Goal: Task Accomplishment & Management: Use online tool/utility

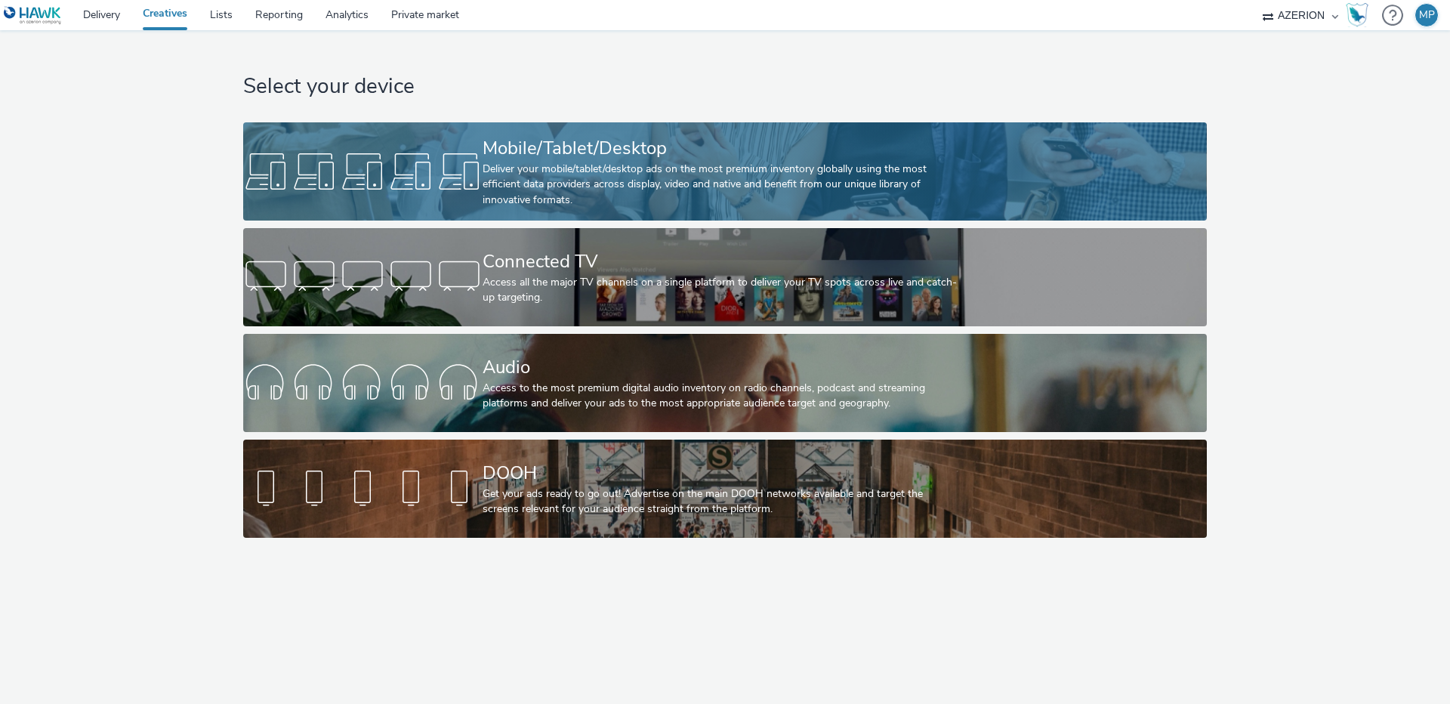
click at [560, 168] on div "Deliver your mobile/tablet/desktop ads on the most premium inventory globally u…" at bounding box center [721, 185] width 479 height 46
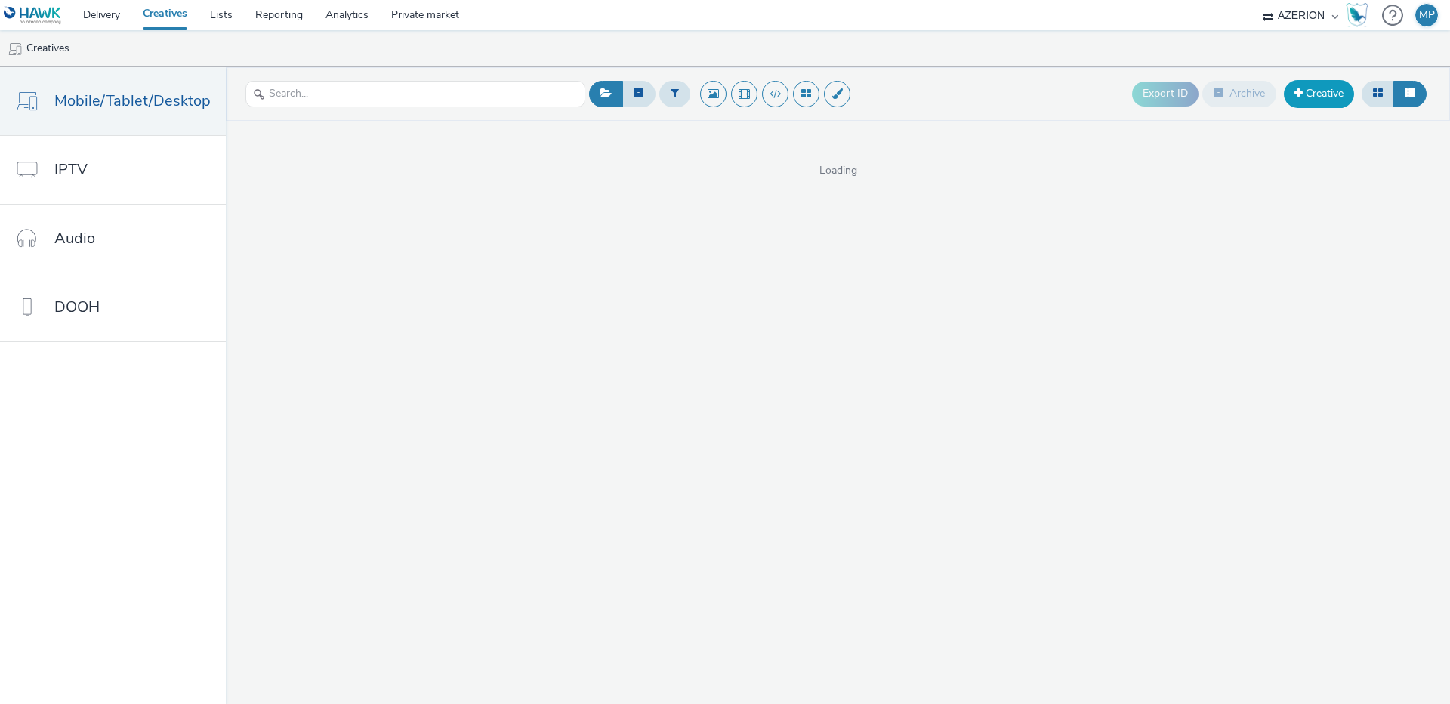
click at [1314, 99] on link "Creative" at bounding box center [1318, 93] width 70 height 27
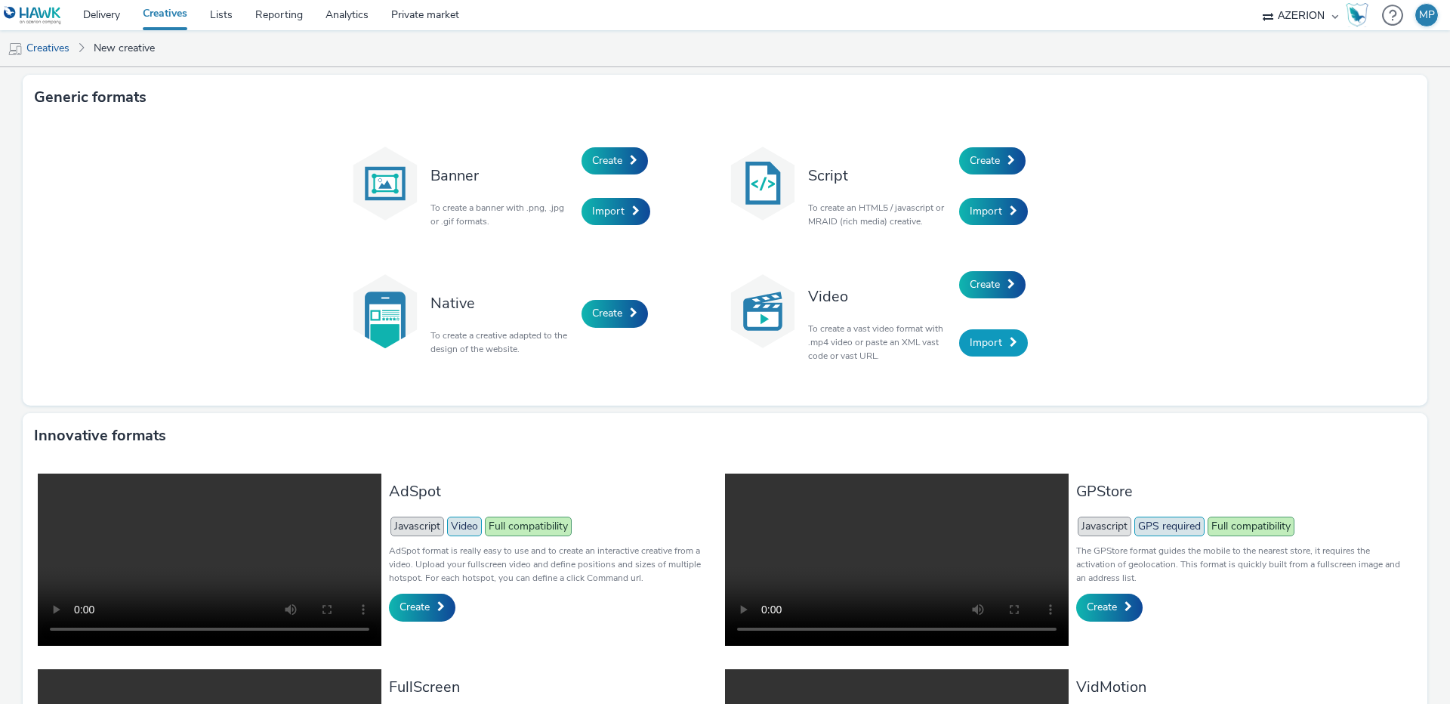
click at [1006, 344] on link "Import" at bounding box center [993, 342] width 69 height 27
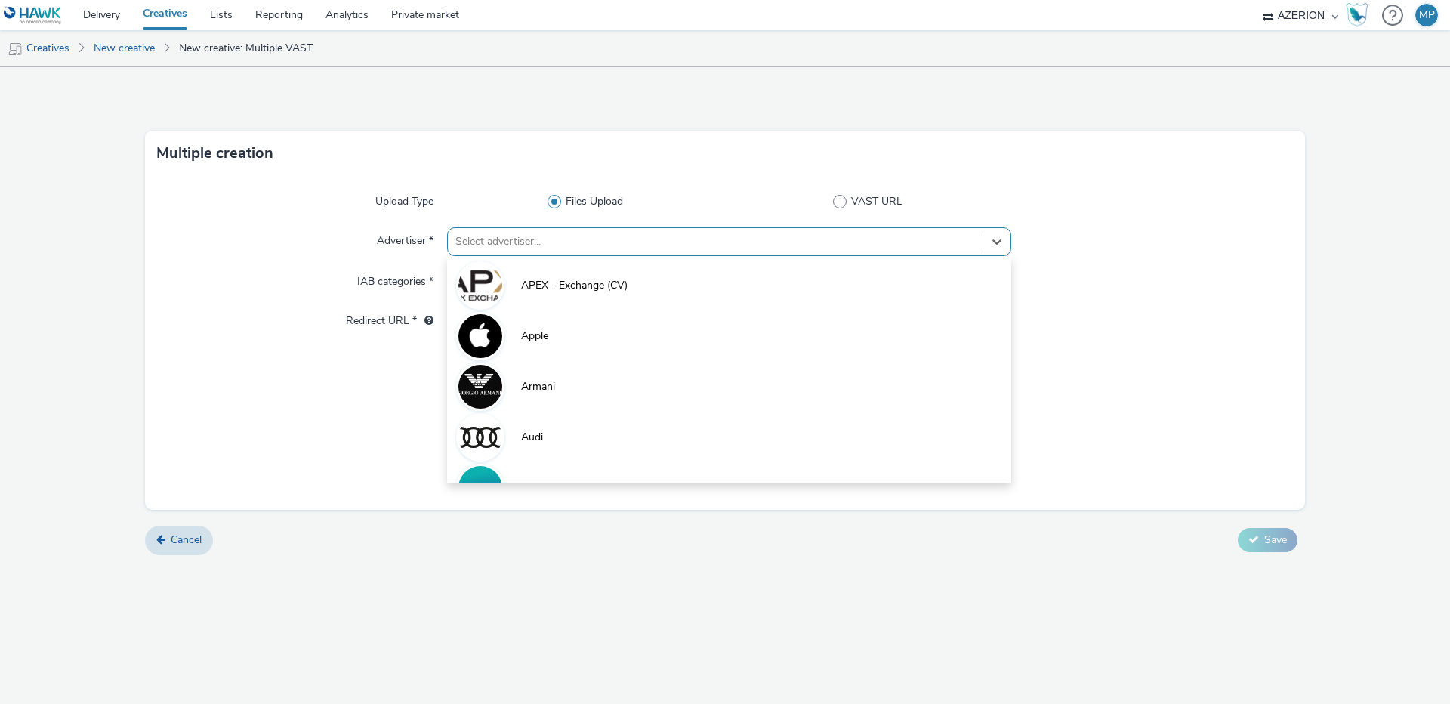
click at [566, 233] on div at bounding box center [714, 242] width 519 height 18
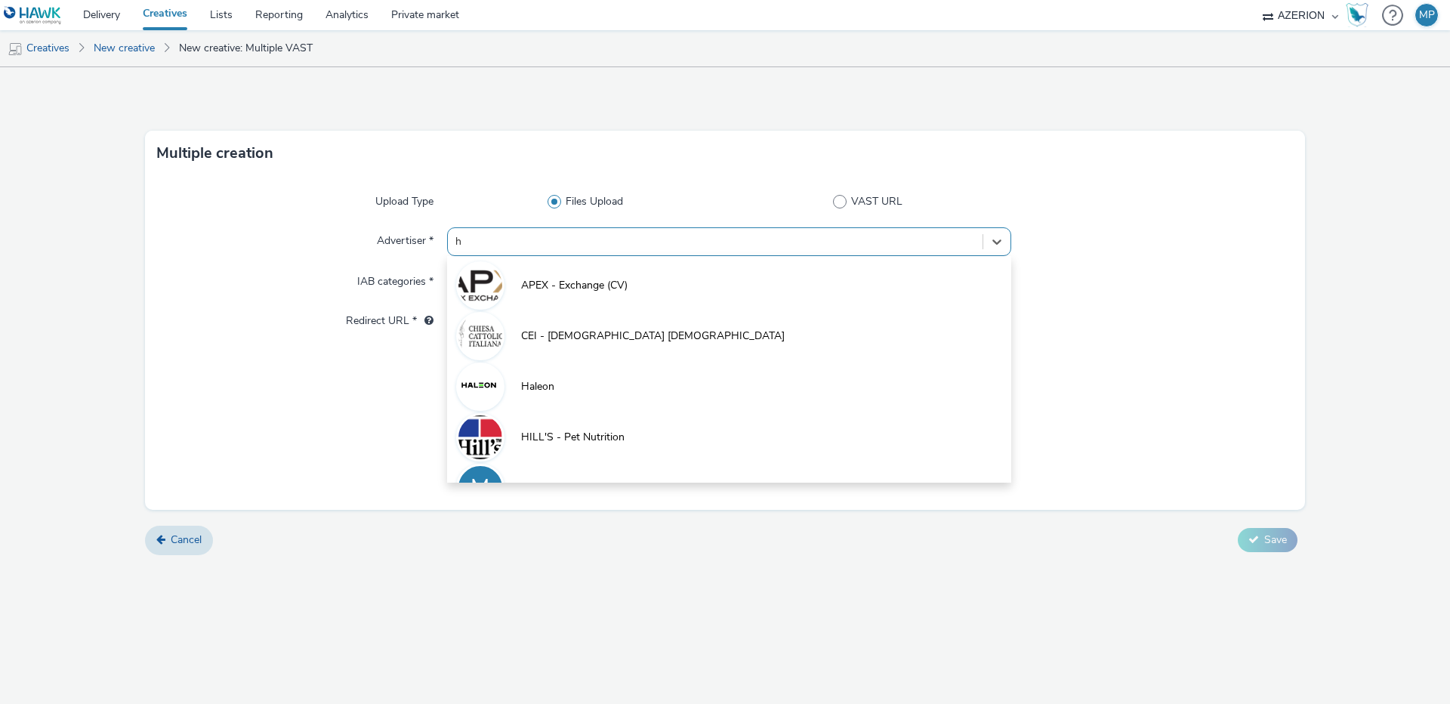
type input "hA"
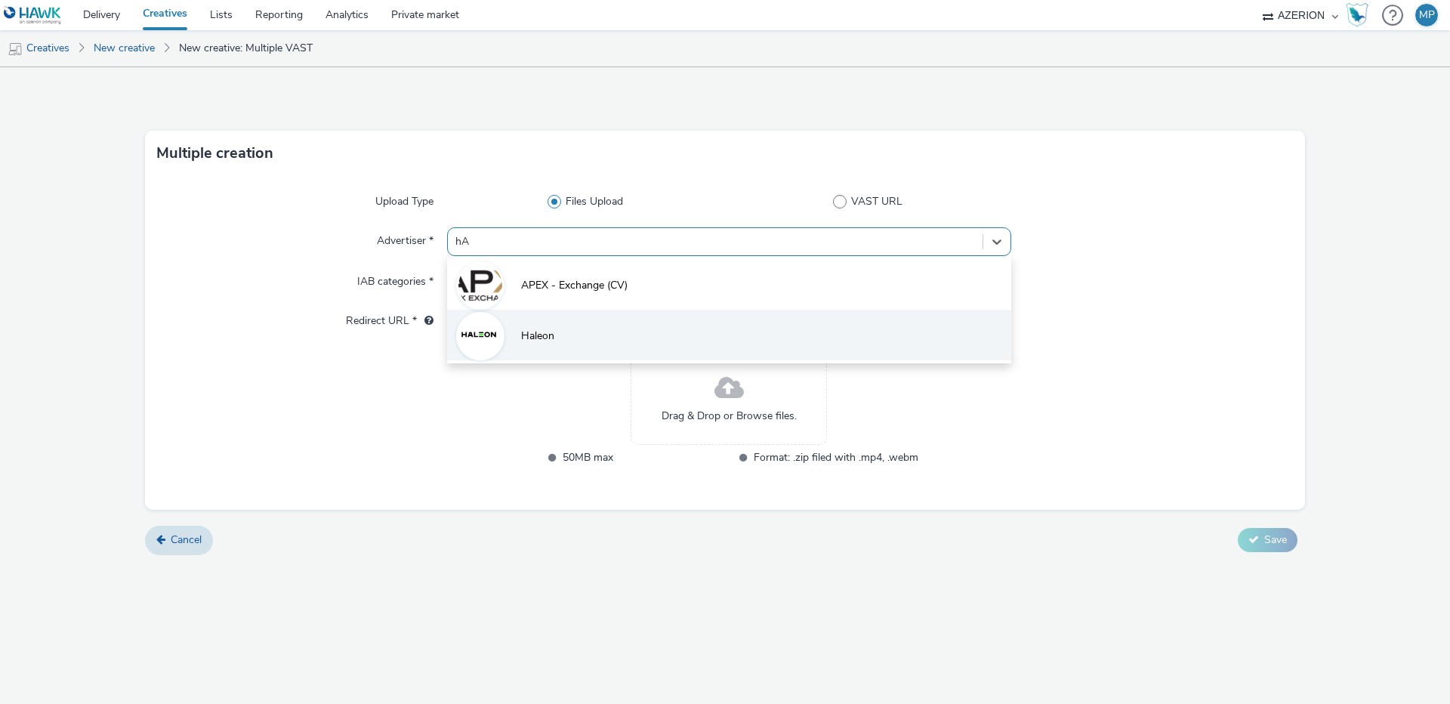
click at [541, 348] on li "Haleon" at bounding box center [729, 335] width 564 height 51
type input "[URL][DOMAIN_NAME]"
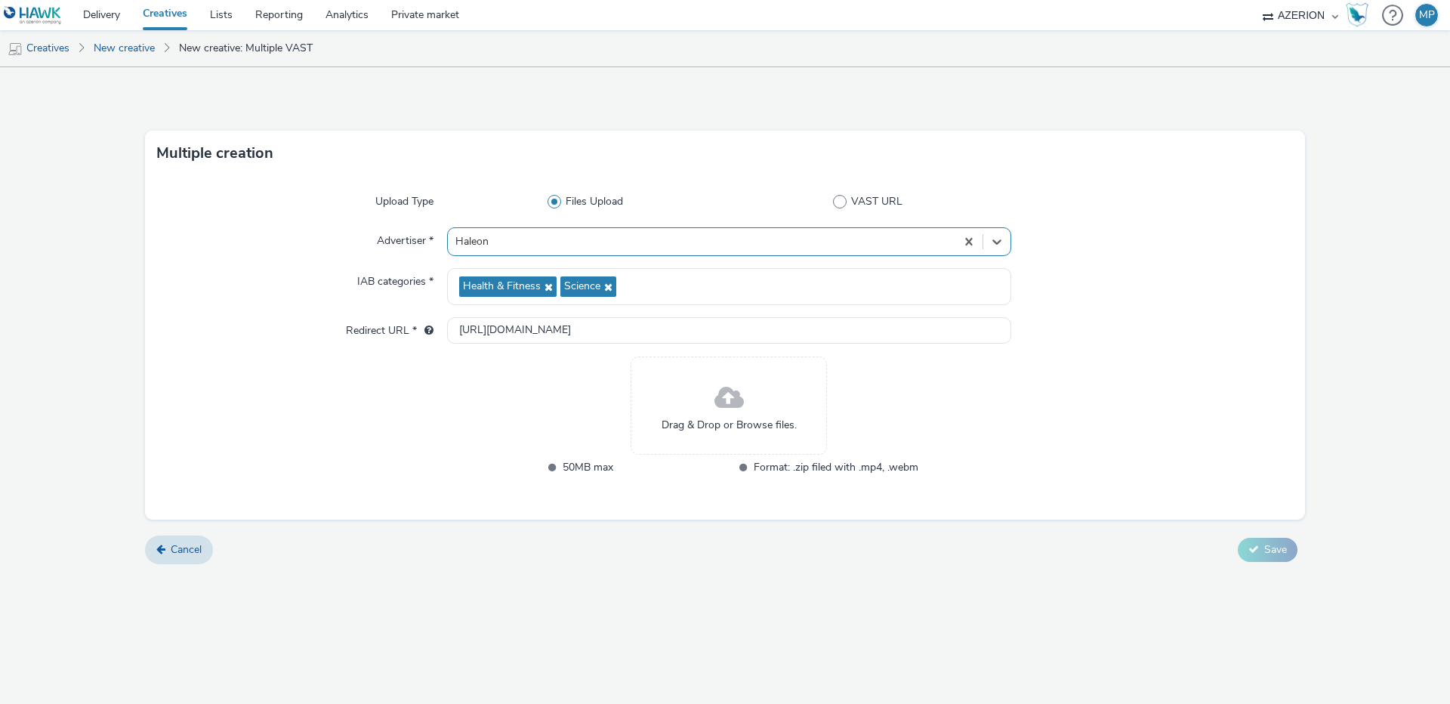
drag, startPoint x: 457, startPoint y: 387, endPoint x: 11, endPoint y: 242, distance: 469.4
click at [456, 387] on div "Drag & Drop or Browse files. 50MB max Format: .zip filed with .mp4, .webm" at bounding box center [729, 425] width 564 height 139
click at [740, 419] on span "Drag & Drop or Browse files." at bounding box center [728, 424] width 135 height 15
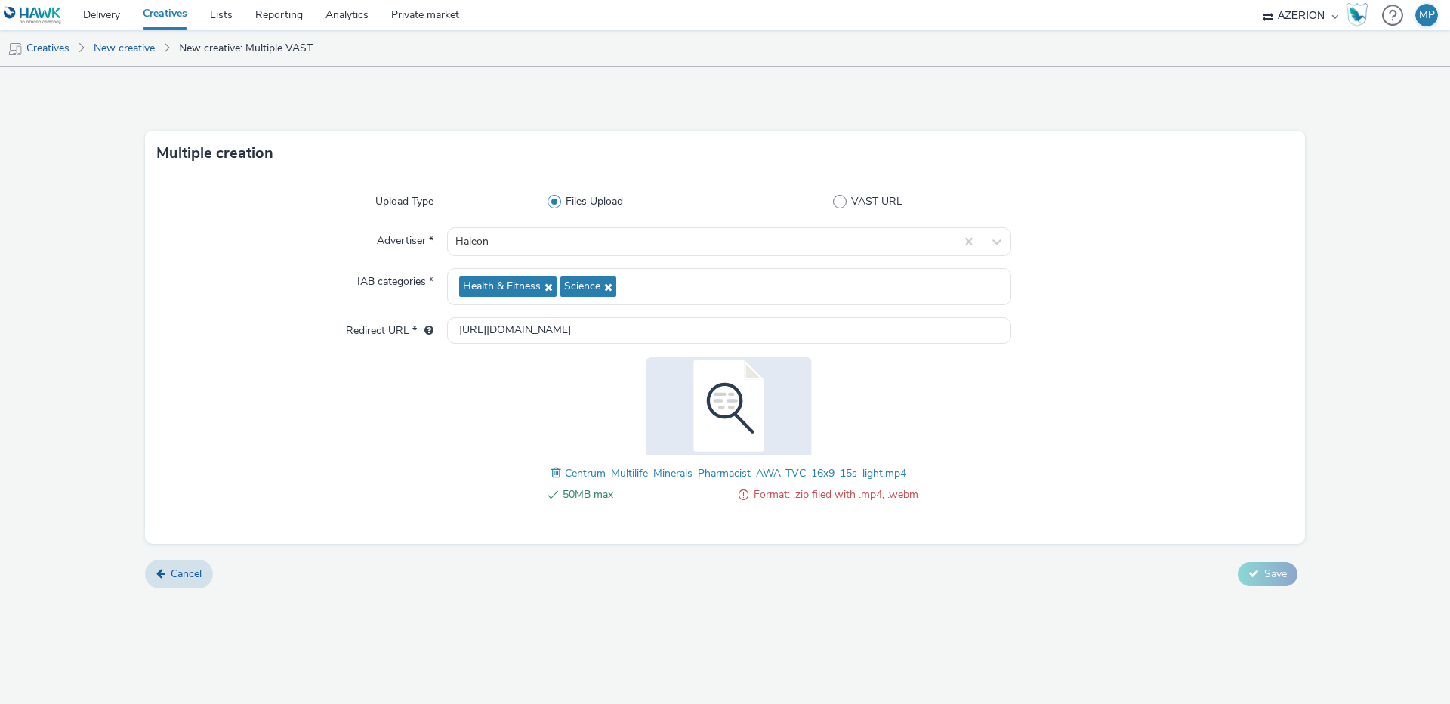
click at [553, 473] on span at bounding box center [558, 472] width 14 height 17
click at [1265, 581] on button "Save" at bounding box center [1267, 574] width 60 height 24
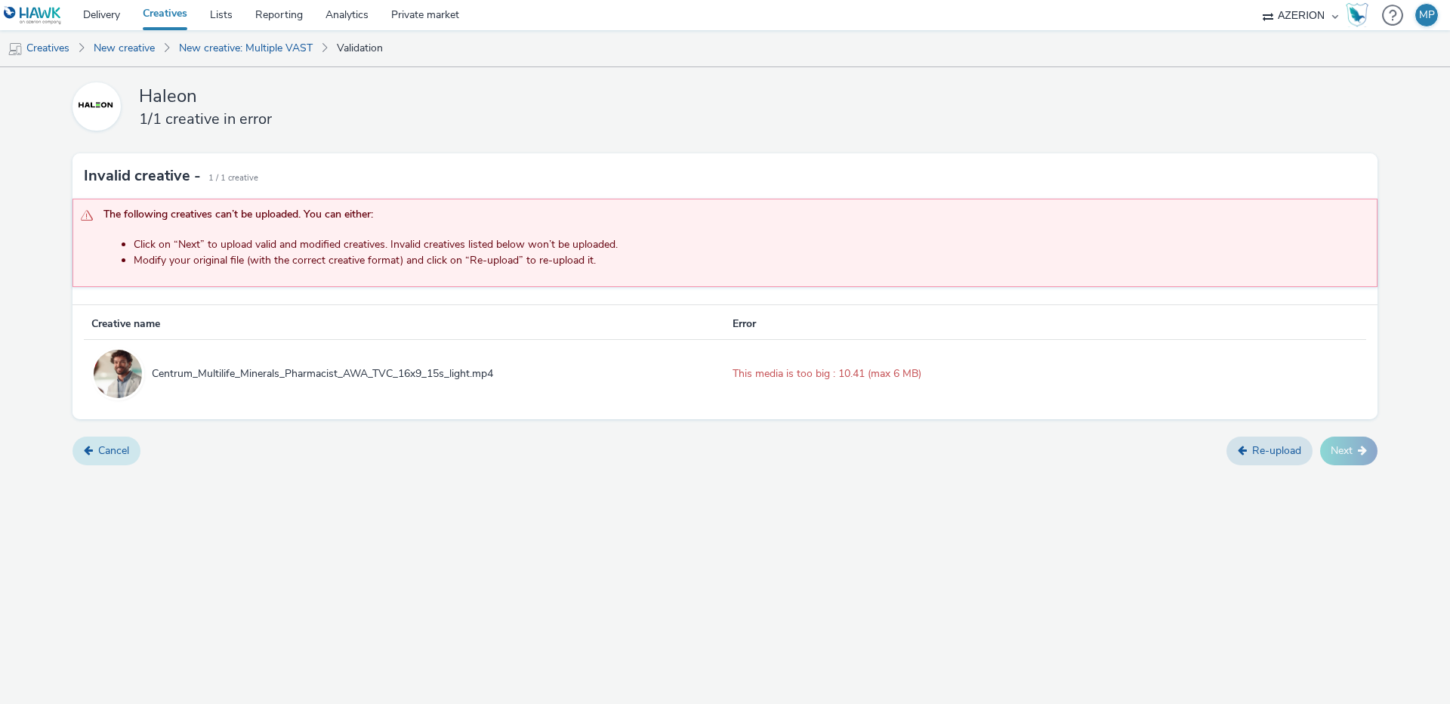
click at [112, 452] on link "Cancel" at bounding box center [106, 450] width 68 height 29
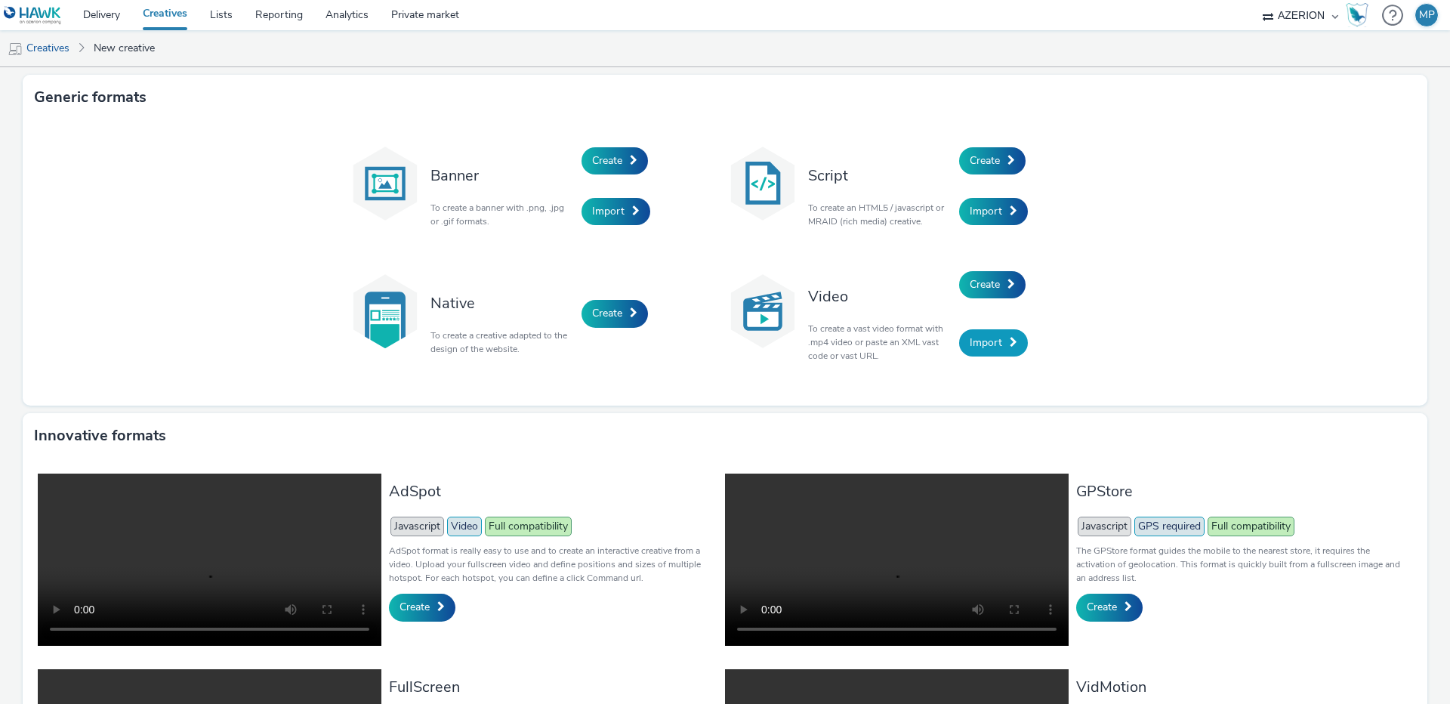
click at [986, 345] on span "Import" at bounding box center [985, 342] width 32 height 14
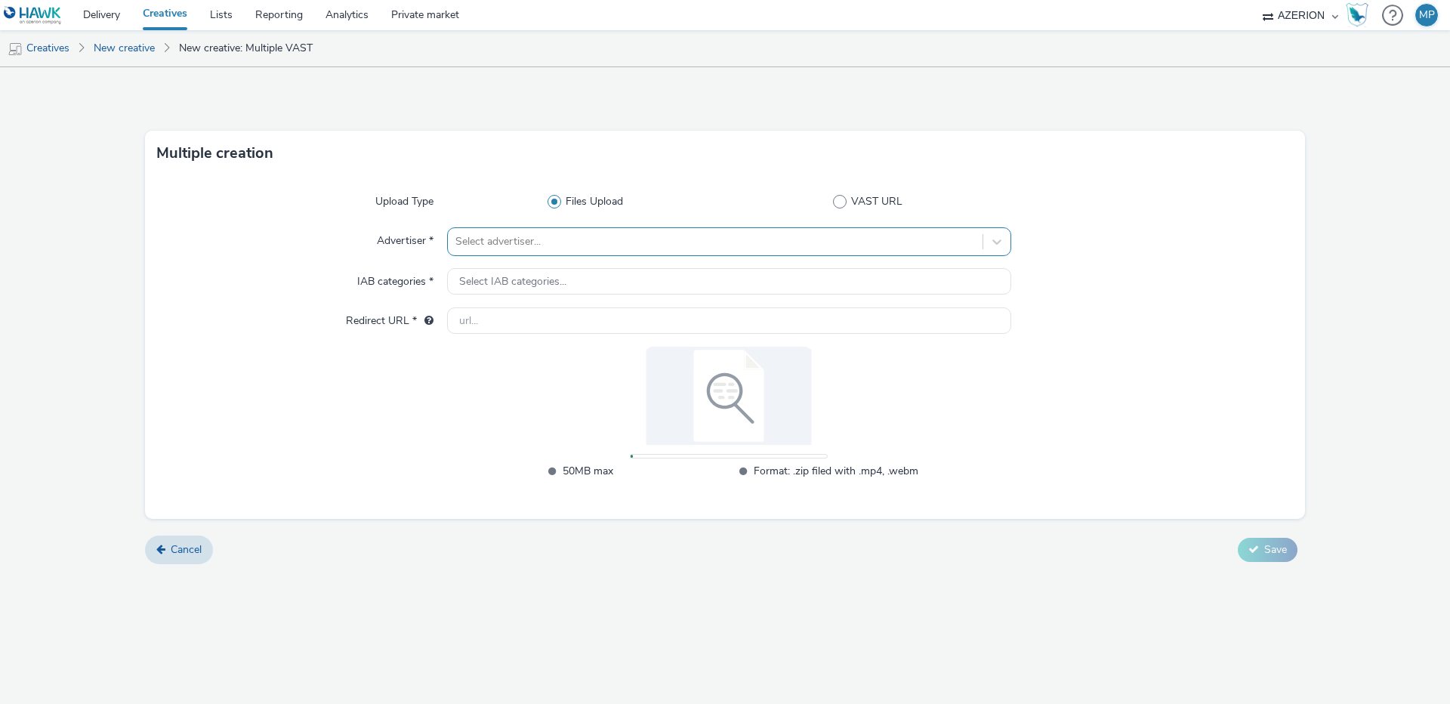
click at [528, 245] on div at bounding box center [714, 242] width 519 height 18
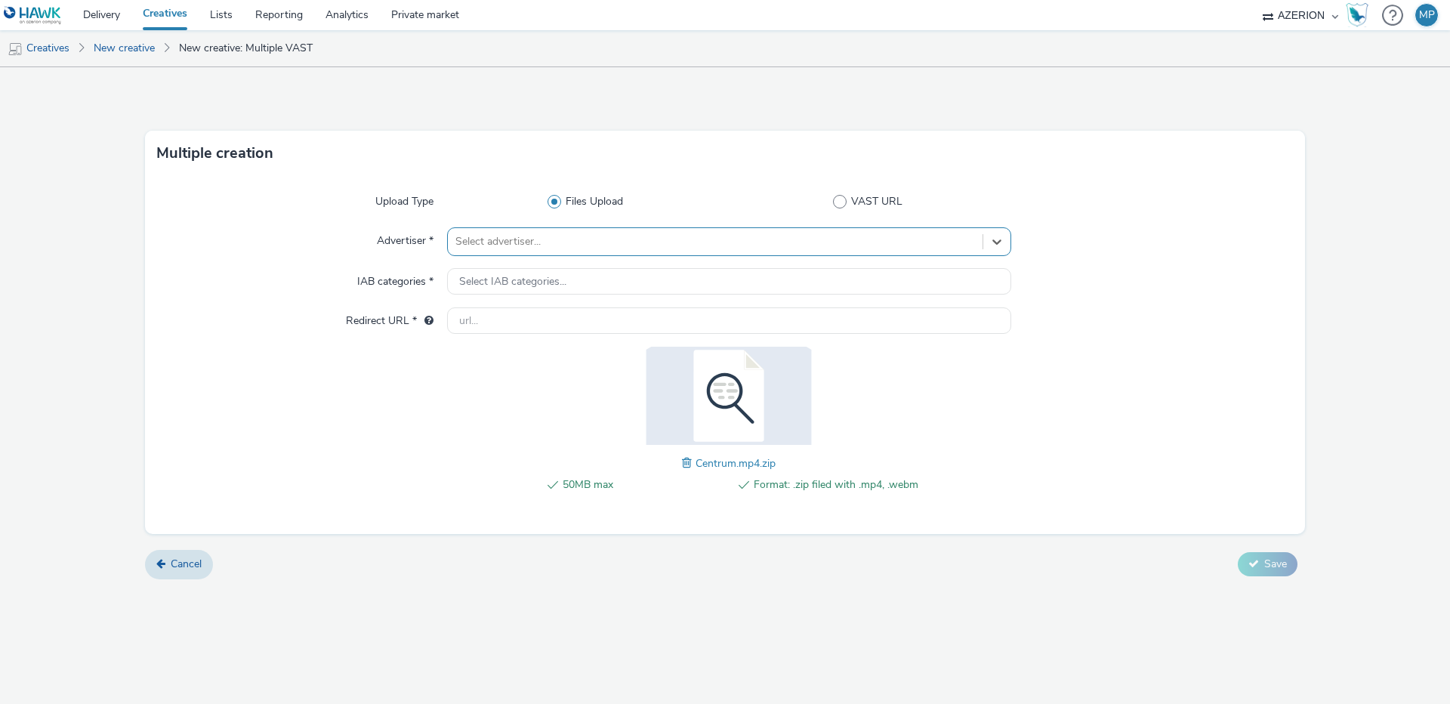
type input "h"
click at [528, 245] on div at bounding box center [714, 242] width 519 height 18
type input "[PERSON_NAME]"
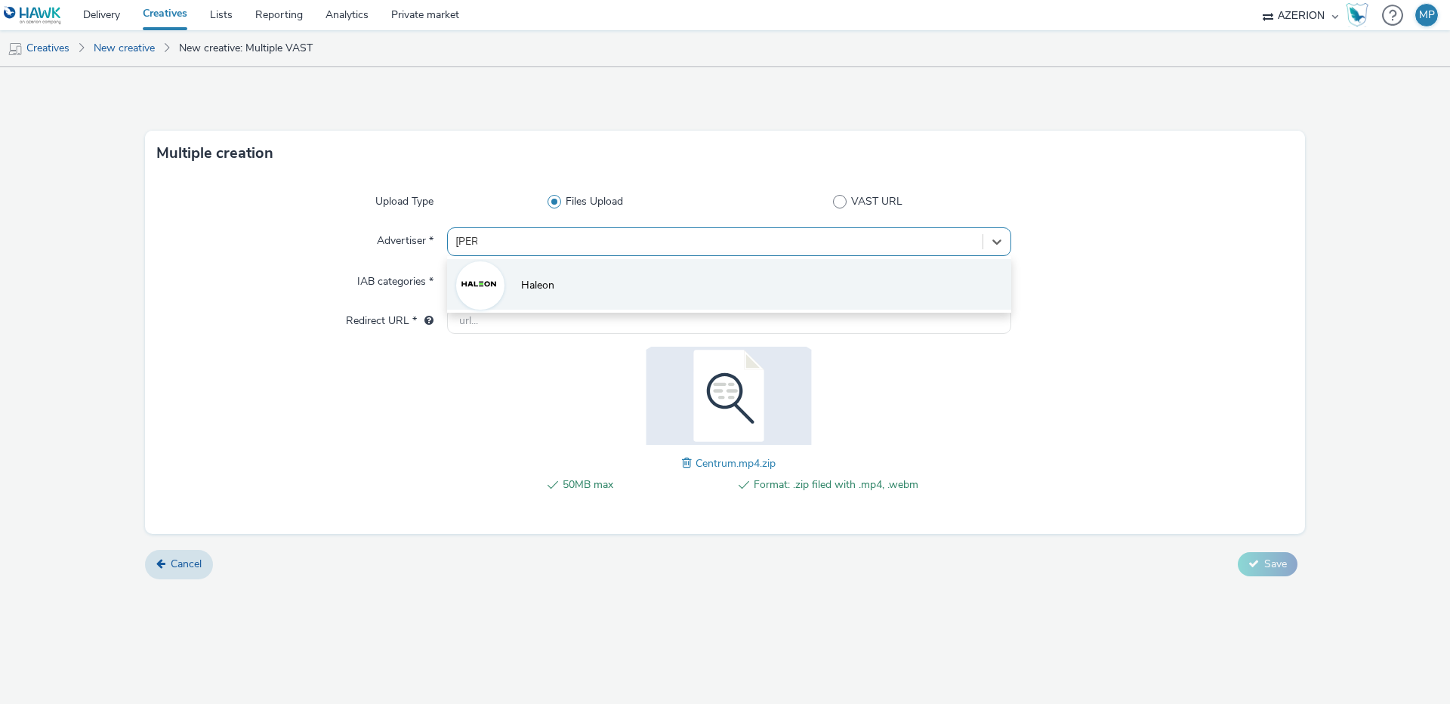
click at [540, 297] on li "Haleon" at bounding box center [729, 284] width 564 height 51
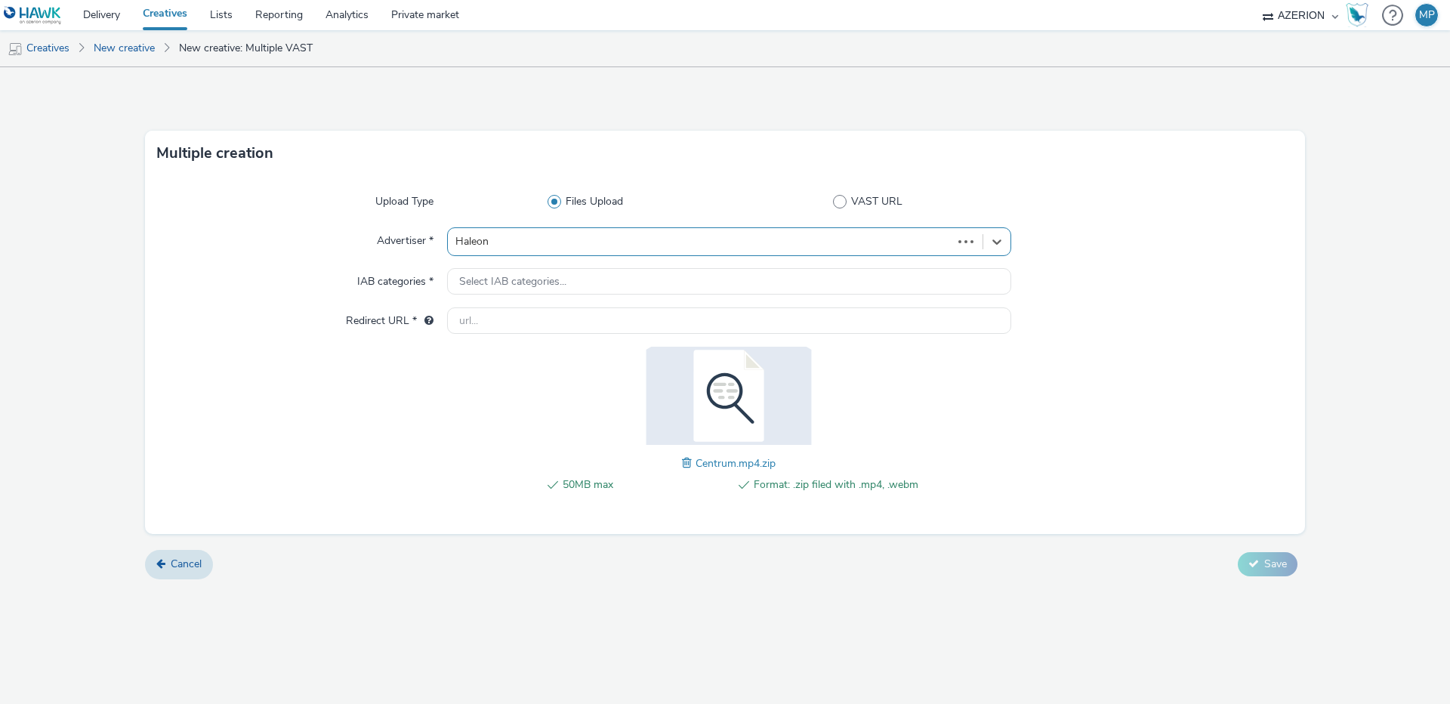
type input "[URL][DOMAIN_NAME]"
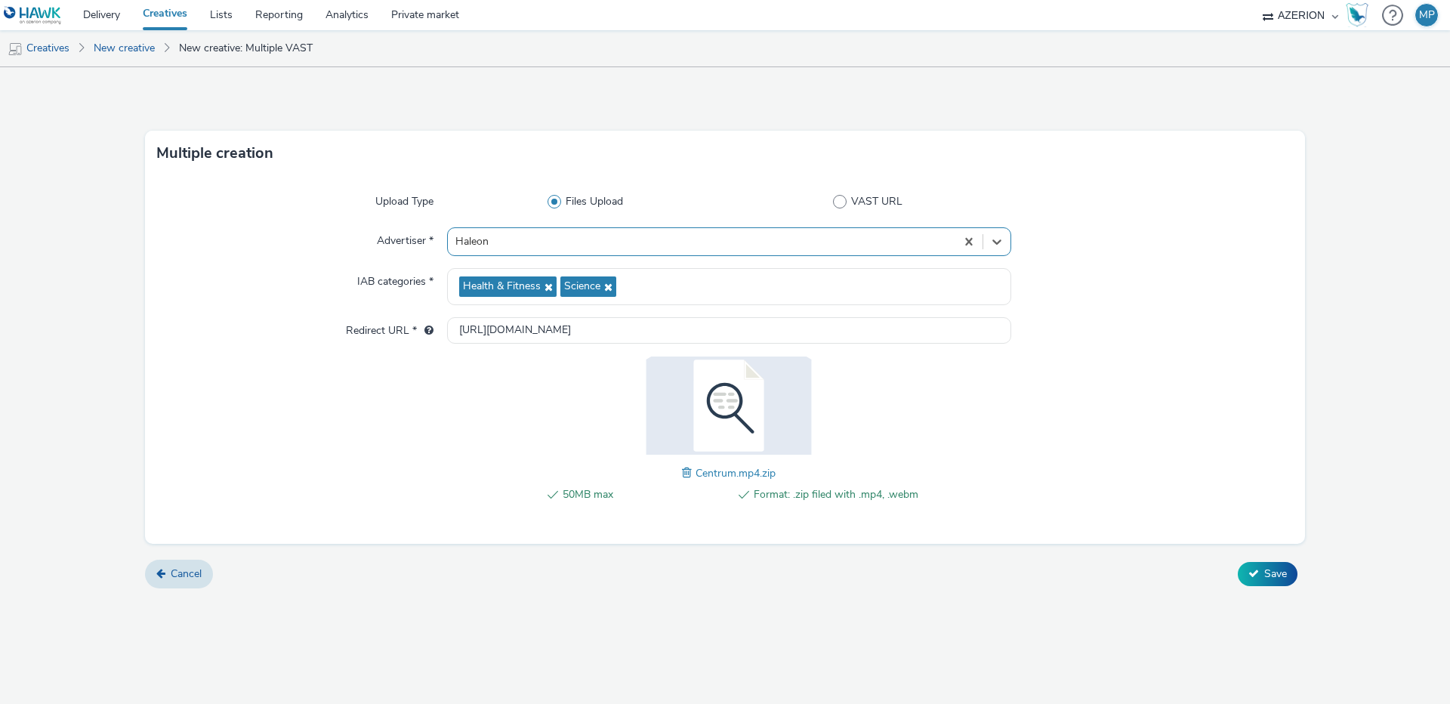
click at [1098, 460] on div at bounding box center [1152, 437] width 282 height 162
click at [1259, 573] on button "Save" at bounding box center [1267, 574] width 60 height 24
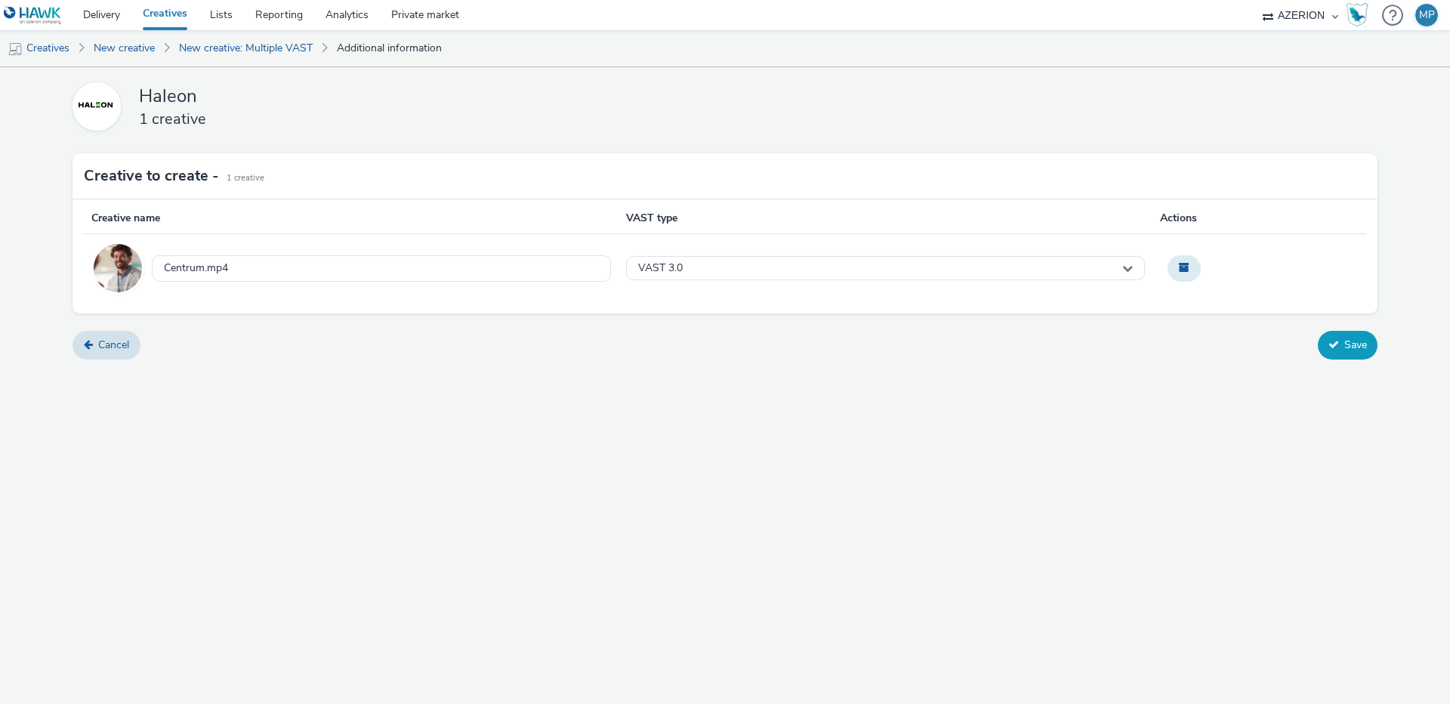
click at [1353, 353] on button "Save" at bounding box center [1347, 345] width 60 height 29
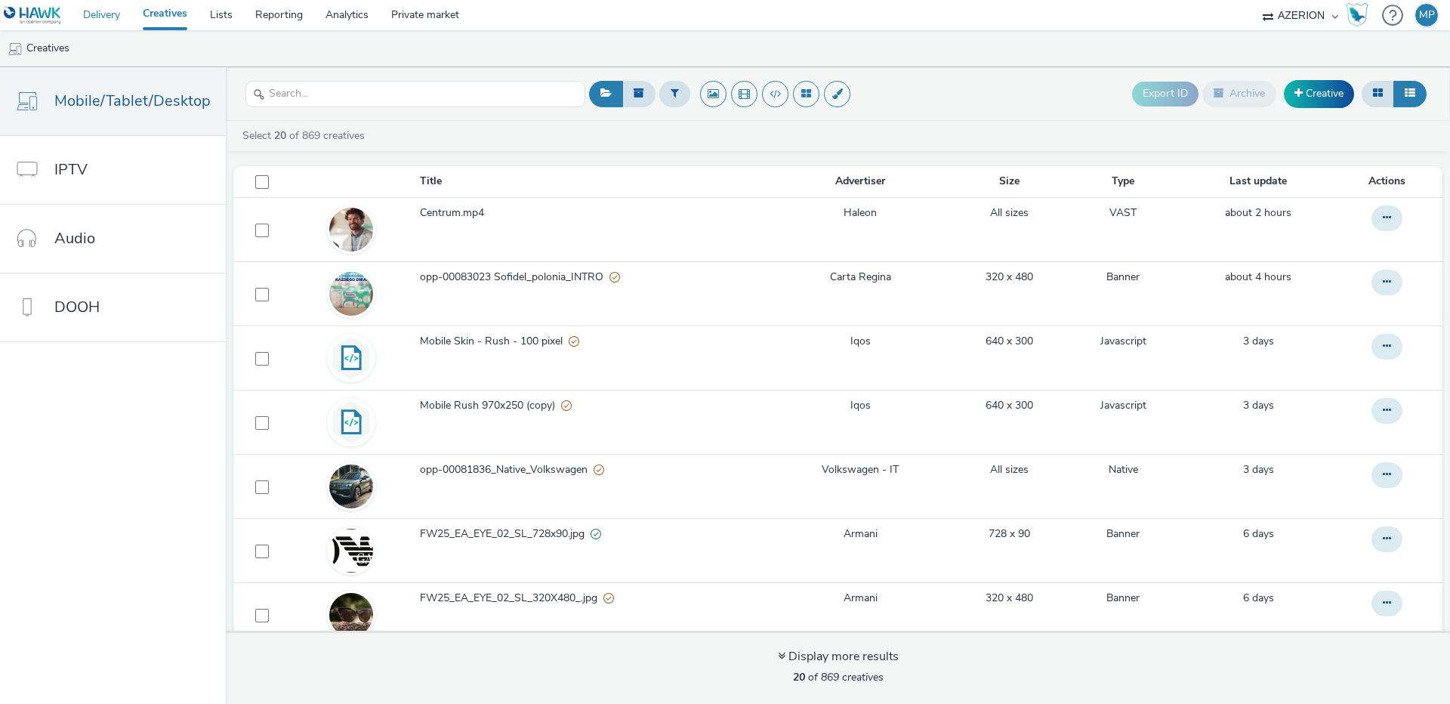
click at [106, 20] on link "Delivery" at bounding box center [102, 15] width 60 height 30
